Goal: Task Accomplishment & Management: Manage account settings

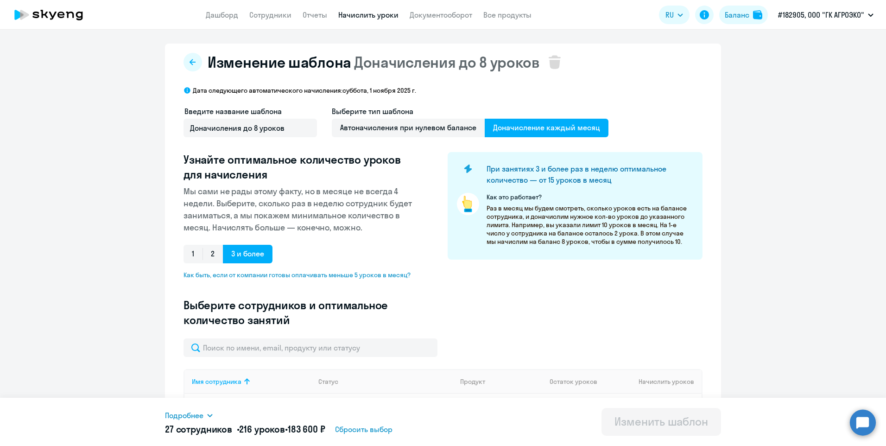
select select "10"
click at [271, 16] on link "Сотрудники" at bounding box center [270, 14] width 42 height 9
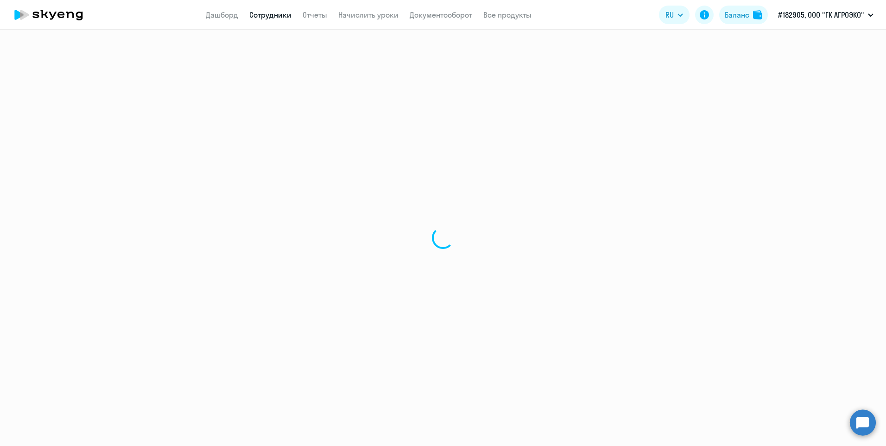
select select "30"
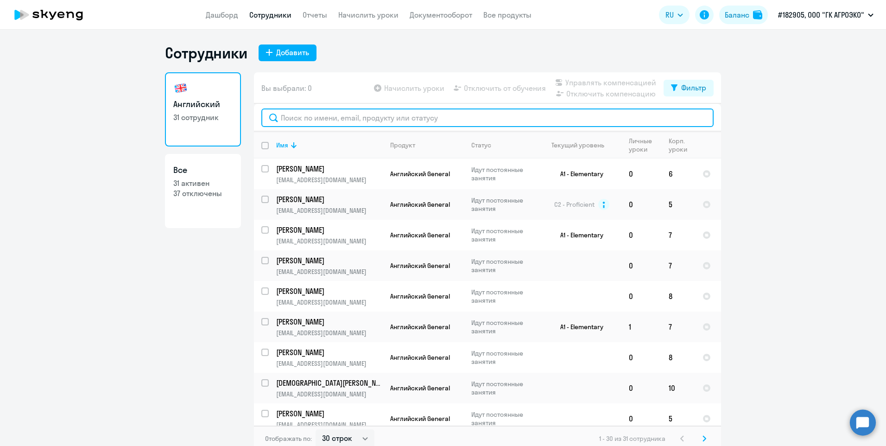
click at [323, 120] on input "text" at bounding box center [487, 117] width 452 height 19
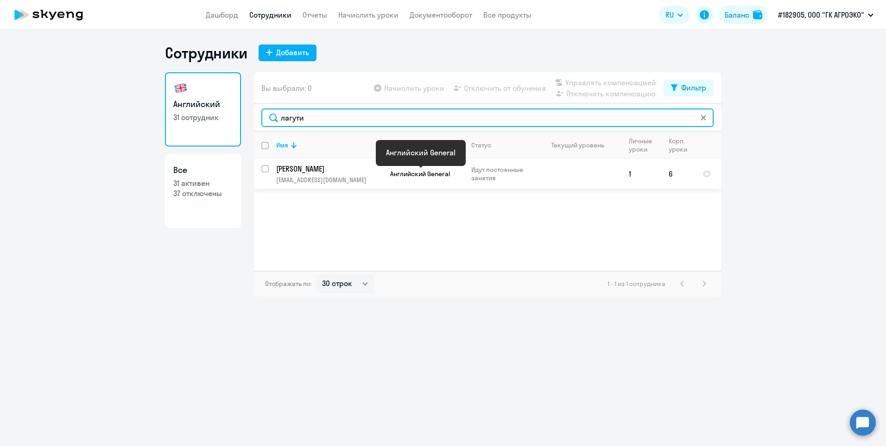
type input "лагути"
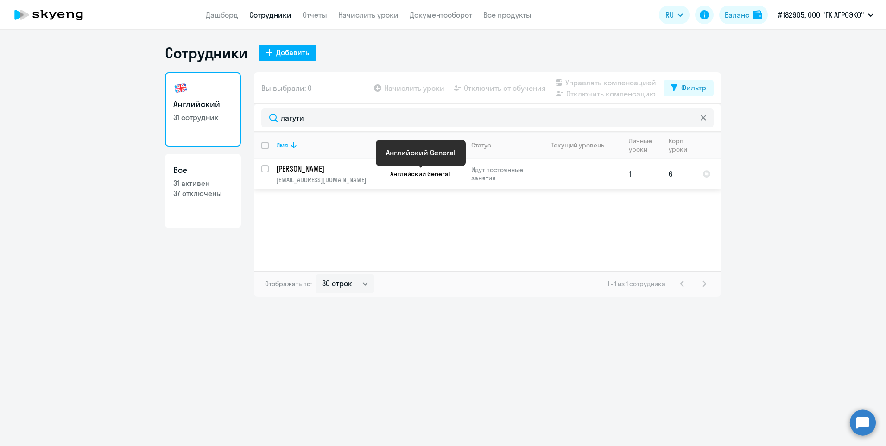
click at [412, 174] on span "Английский General" at bounding box center [420, 174] width 60 height 8
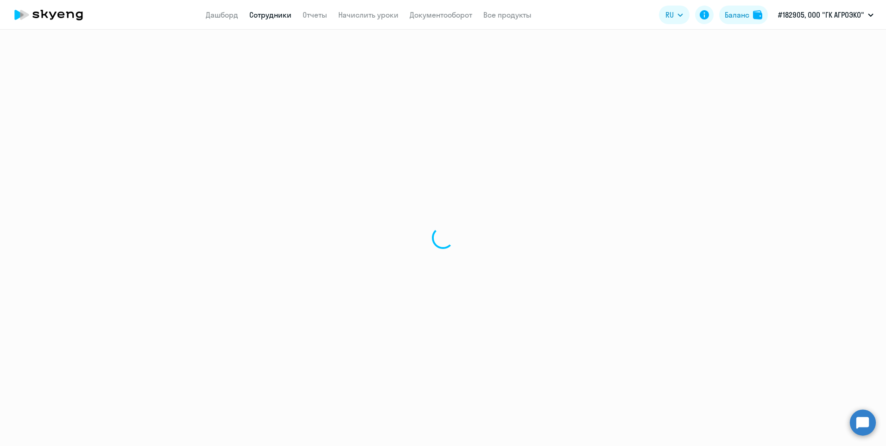
select select "english"
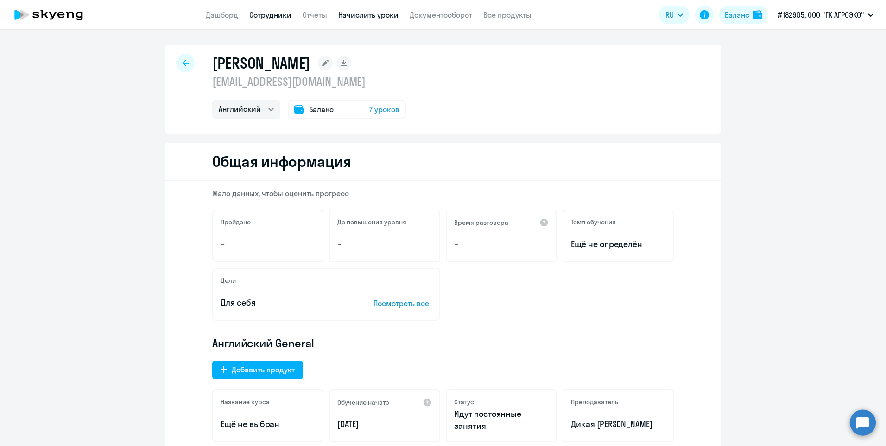
click at [362, 15] on link "Начислить уроки" at bounding box center [368, 14] width 60 height 9
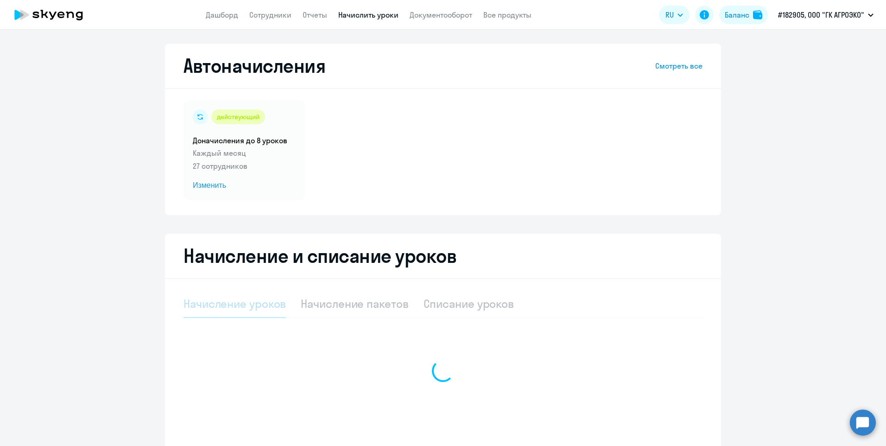
select select "10"
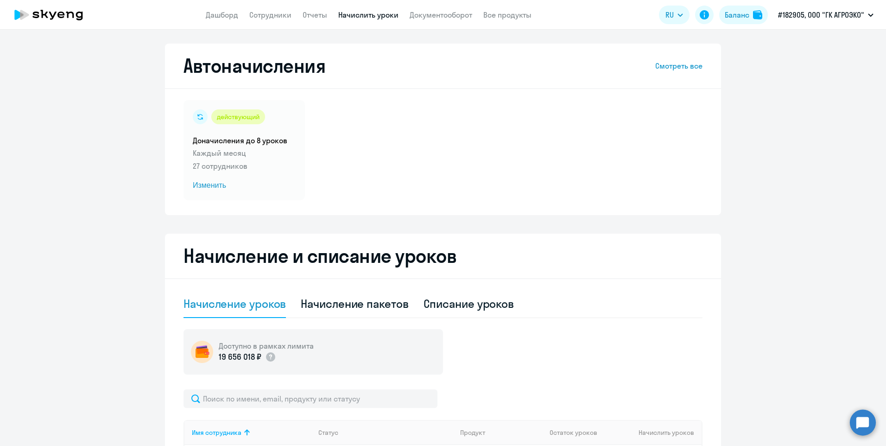
scroll to position [139, 0]
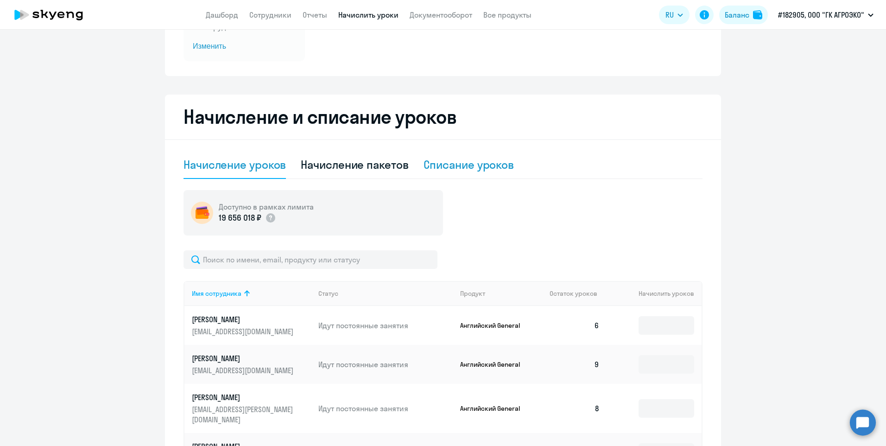
click at [448, 165] on div "Списание уроков" at bounding box center [469, 164] width 91 height 15
select select "10"
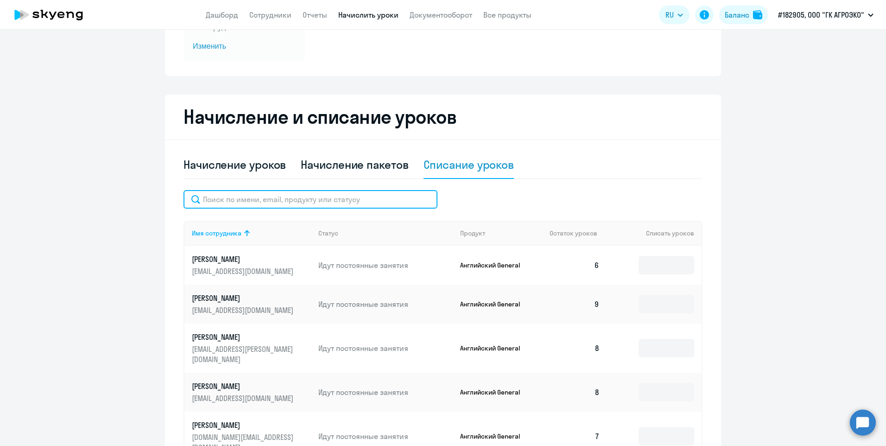
click at [259, 201] on input "text" at bounding box center [311, 199] width 254 height 19
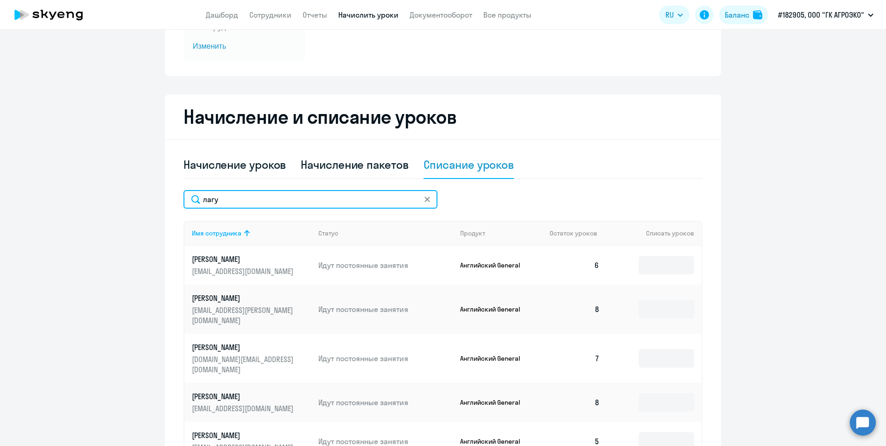
scroll to position [131, 0]
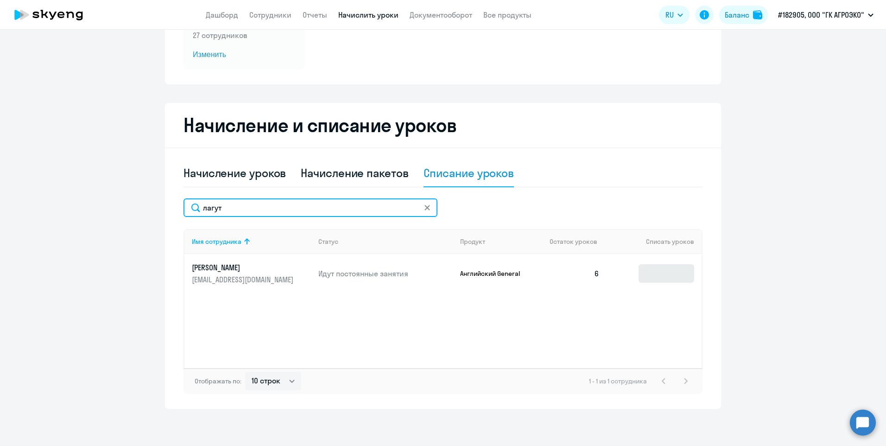
type input "лагут"
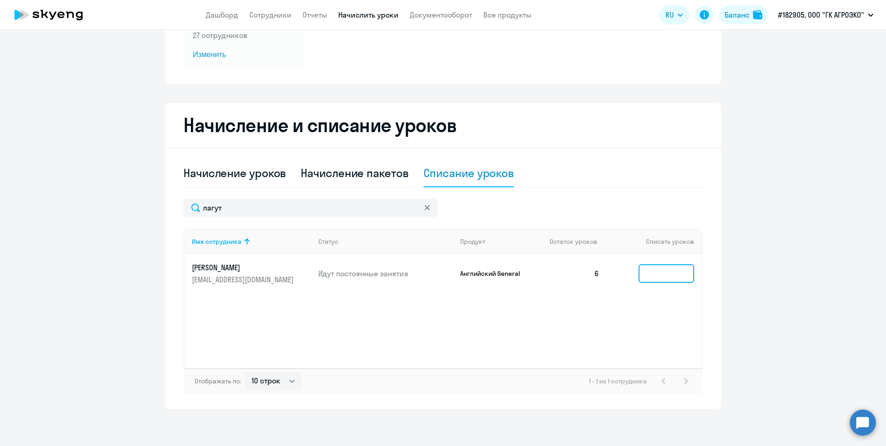
click at [659, 278] on input at bounding box center [667, 273] width 56 height 19
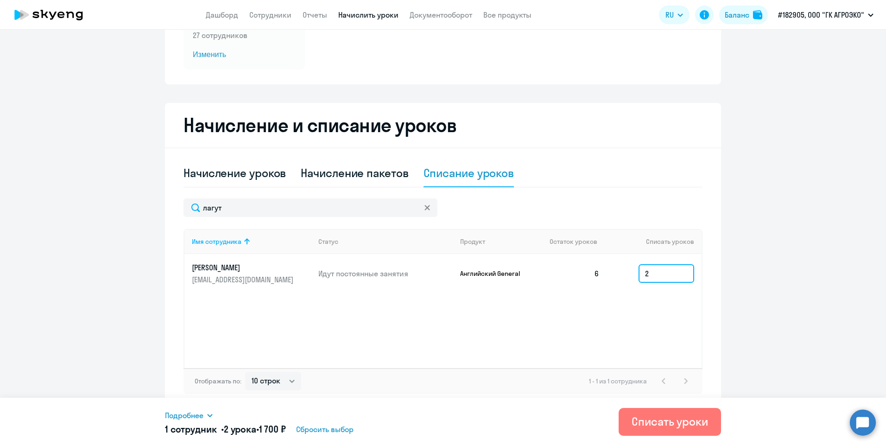
type input "2"
click at [654, 444] on div "Подробнее Имя сотрудника Продукт Списать уроков Цена за 1 урок Сумма [PERSON_NA…" at bounding box center [443, 422] width 556 height 48
click at [659, 427] on div "Списать уроки" at bounding box center [670, 421] width 76 height 15
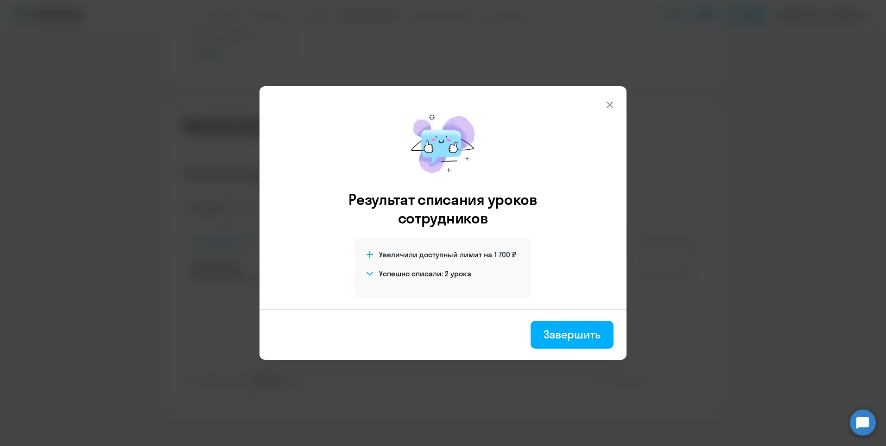
drag, startPoint x: 610, startPoint y: 101, endPoint x: 612, endPoint y: 94, distance: 7.2
click at [611, 97] on button at bounding box center [610, 104] width 19 height 19
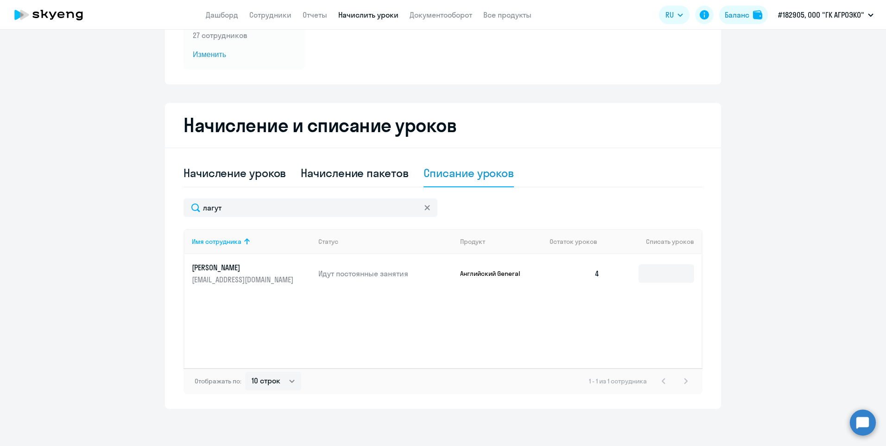
scroll to position [0, 0]
